Goal: Information Seeking & Learning: Learn about a topic

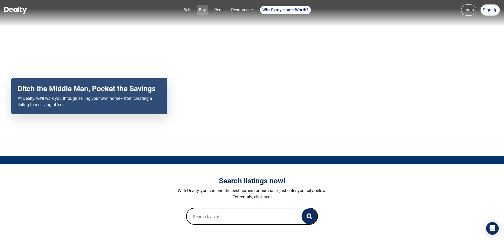
click at [202, 9] on link "Buy" at bounding box center [202, 10] width 11 height 11
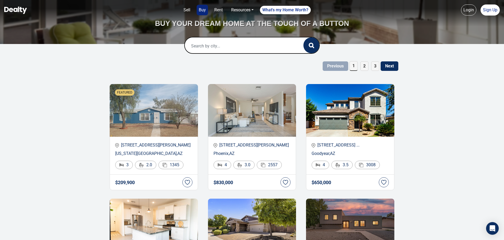
scroll to position [26, 0]
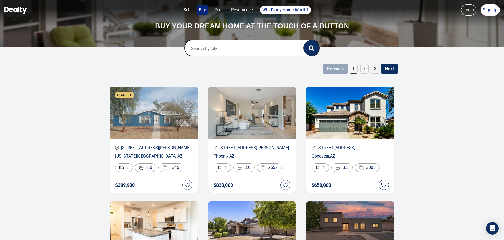
click at [375, 67] on span "3" at bounding box center [375, 68] width 8 height 9
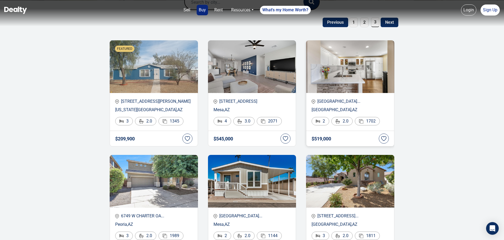
scroll to position [105, 0]
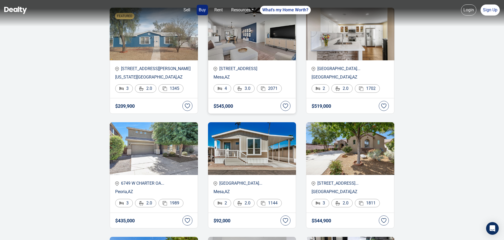
click at [228, 106] on h4 "$ 545,000" at bounding box center [223, 106] width 20 height 5
click at [230, 67] on p "[STREET_ADDRESS]" at bounding box center [251, 69] width 77 height 6
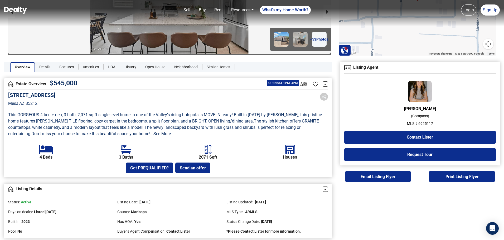
scroll to position [79, 0]
